Goal: Task Accomplishment & Management: Use online tool/utility

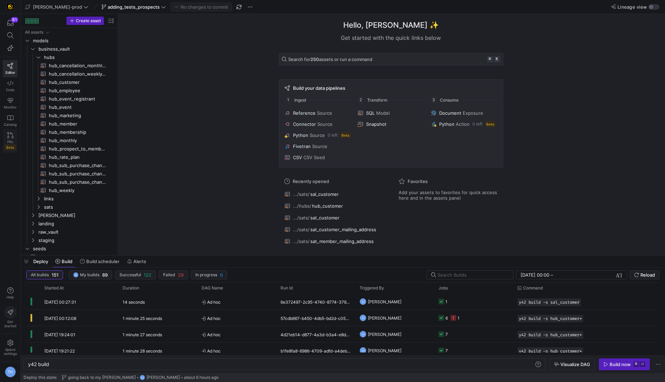
scroll to position [0, 21]
click at [11, 135] on icon at bounding box center [10, 135] width 6 height 6
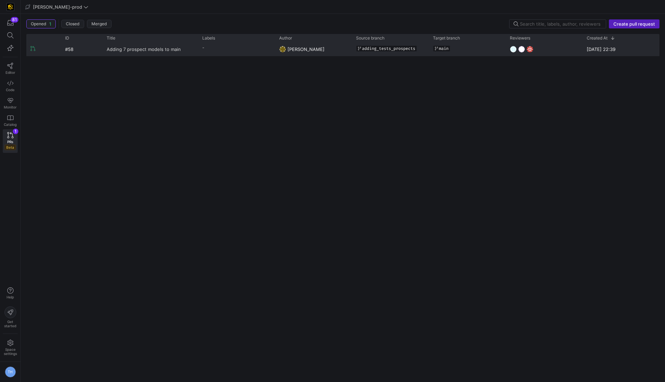
click at [141, 47] on span "Adding 7 prospect models to main" at bounding box center [144, 49] width 74 height 13
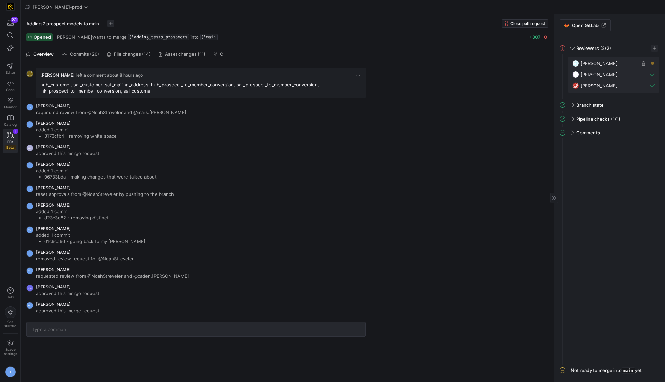
click at [643, 63] on span "button" at bounding box center [643, 63] width 7 height 7
click at [582, 367] on span "Ready to merge" at bounding box center [593, 368] width 34 height 6
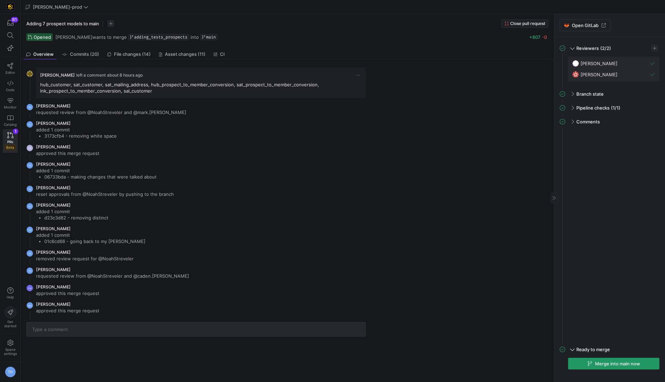
click at [591, 362] on icon "button" at bounding box center [589, 363] width 5 height 5
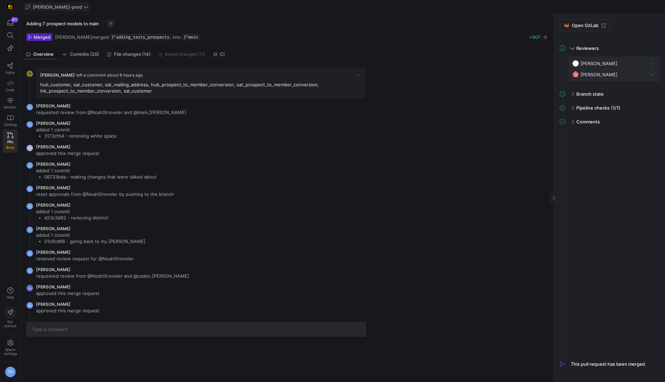
click at [61, 6] on span "[PERSON_NAME]-prod" at bounding box center [57, 7] width 49 height 6
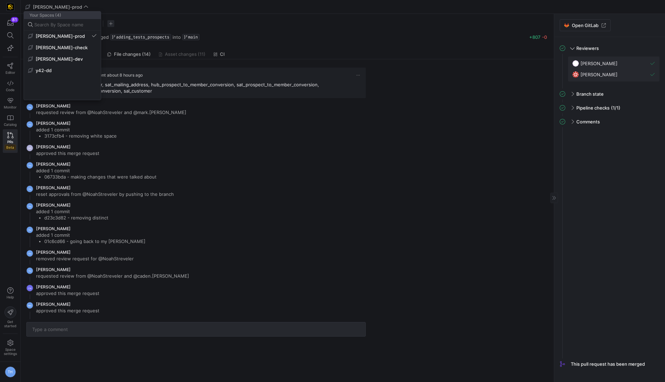
click at [60, 7] on div at bounding box center [332, 191] width 665 height 382
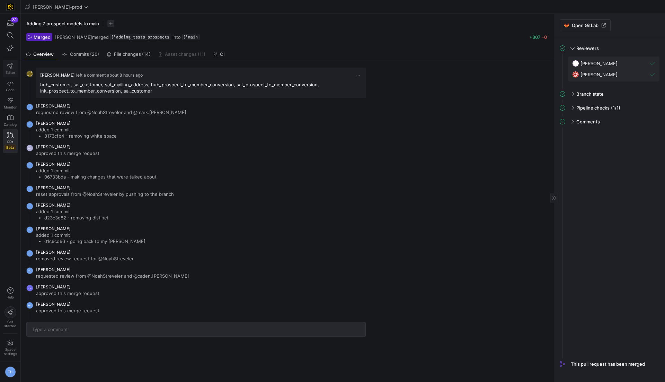
click at [9, 63] on icon at bounding box center [10, 66] width 6 height 6
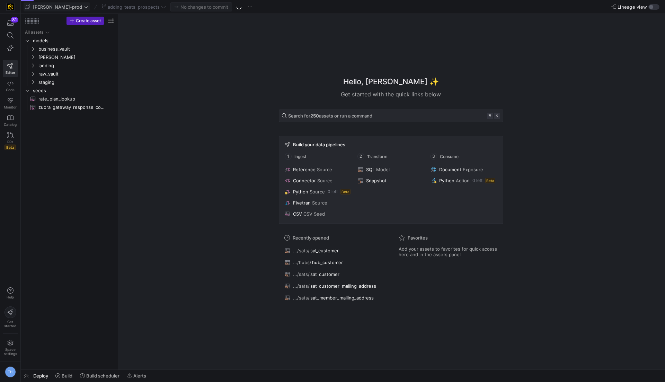
click at [55, 6] on span "[PERSON_NAME]-prod" at bounding box center [57, 7] width 49 height 6
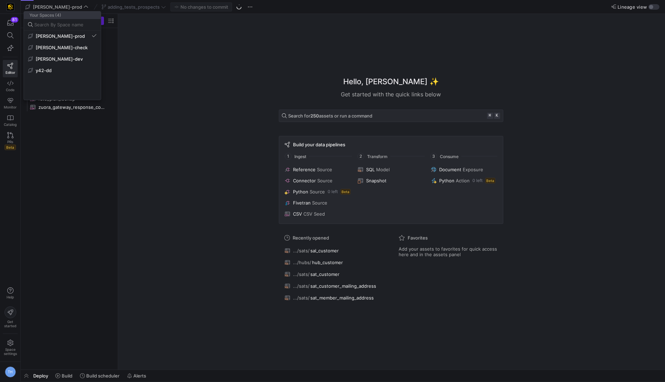
click at [148, 61] on div at bounding box center [332, 191] width 665 height 382
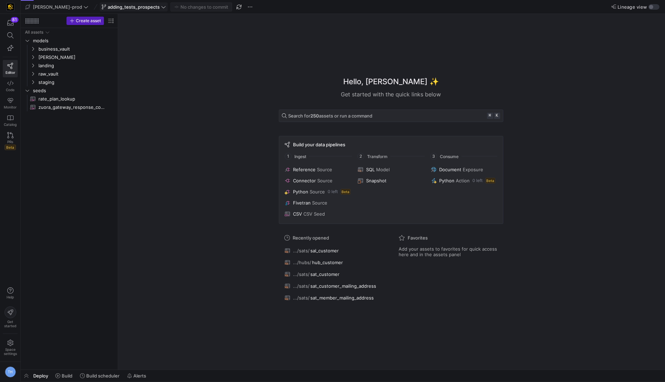
click at [137, 9] on span "adding_tests_prospects" at bounding box center [134, 7] width 52 height 6
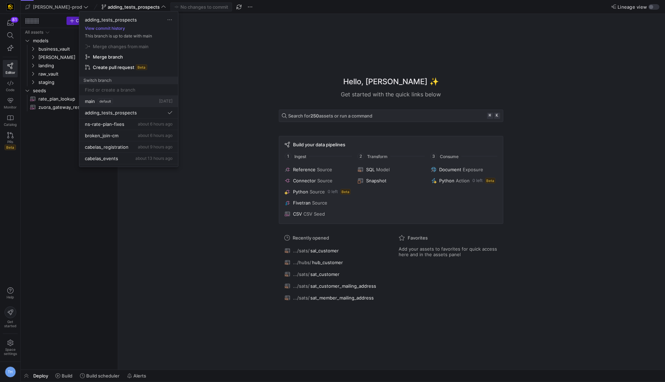
click at [124, 98] on div "main default [DATE]" at bounding box center [129, 101] width 88 height 6
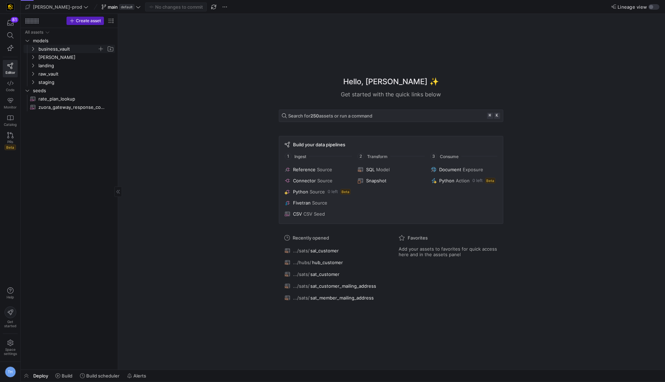
click at [72, 48] on span "business_vault" at bounding box center [67, 49] width 59 height 8
click at [72, 55] on span "hubs" at bounding box center [70, 57] width 53 height 8
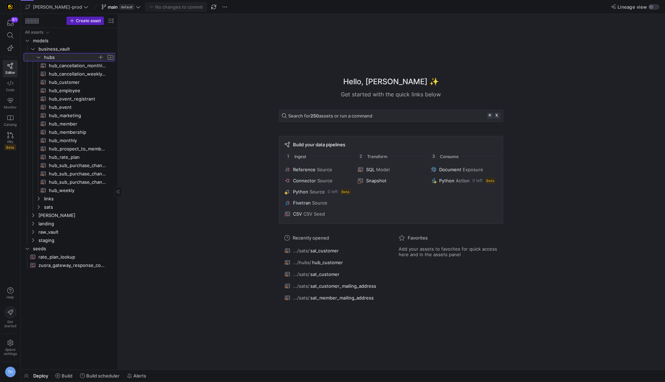
click at [72, 56] on span "hubs" at bounding box center [70, 57] width 53 height 8
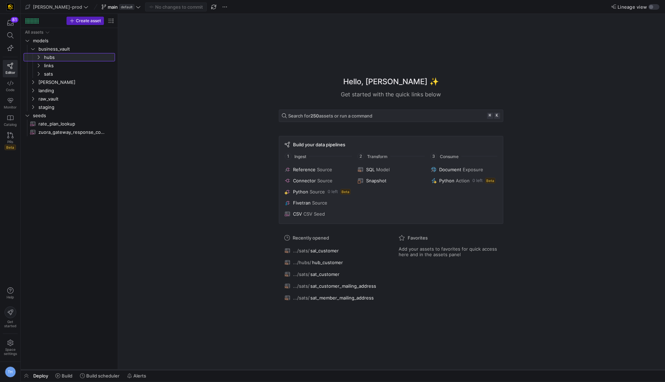
click at [66, 370] on div at bounding box center [343, 369] width 644 height 3
click at [66, 371] on span at bounding box center [64, 375] width 23 height 11
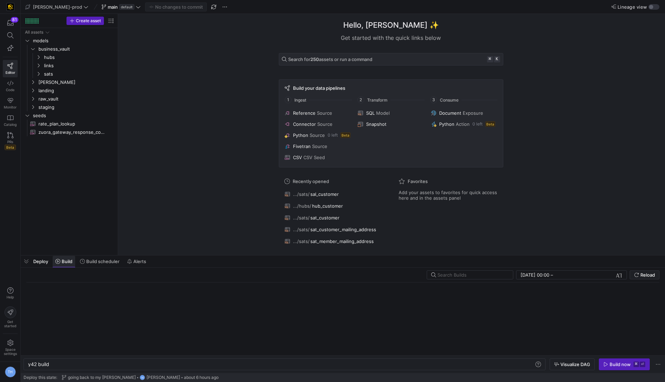
scroll to position [0, 21]
click at [96, 261] on span "Build scheduler" at bounding box center [102, 261] width 33 height 6
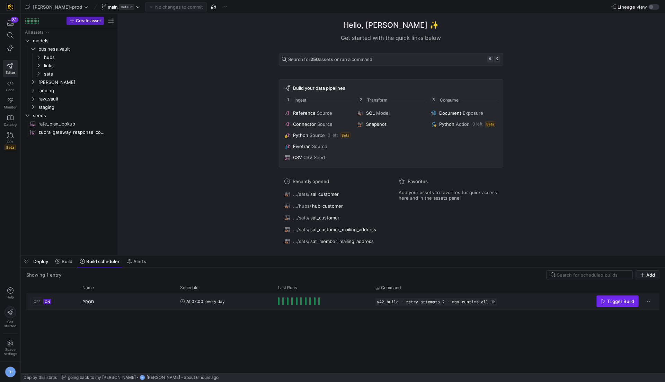
click at [621, 301] on span "Trigger Build" at bounding box center [620, 301] width 27 height 6
click at [68, 264] on span "Build" at bounding box center [67, 261] width 11 height 6
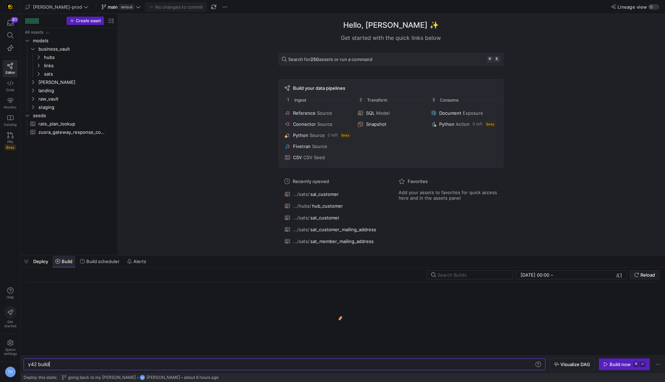
scroll to position [0, 21]
